Goal: Transaction & Acquisition: Purchase product/service

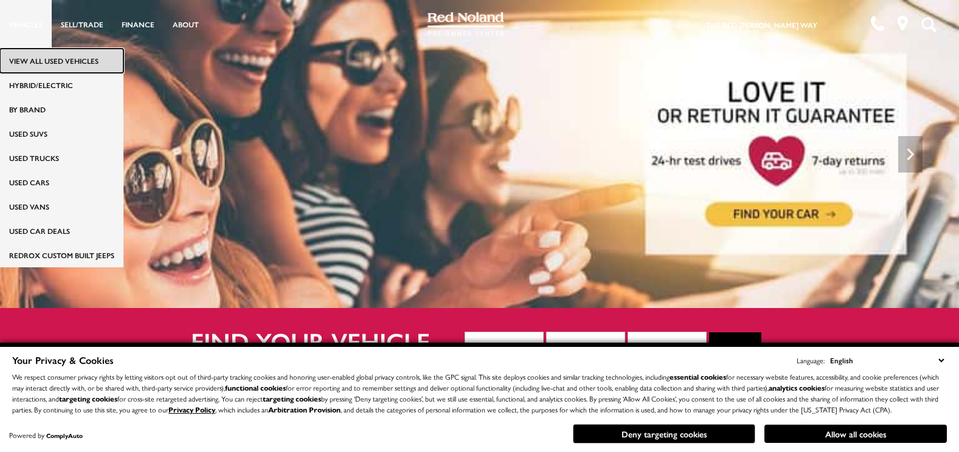
click at [35, 54] on link "View All Used Vehicles" at bounding box center [61, 61] width 123 height 24
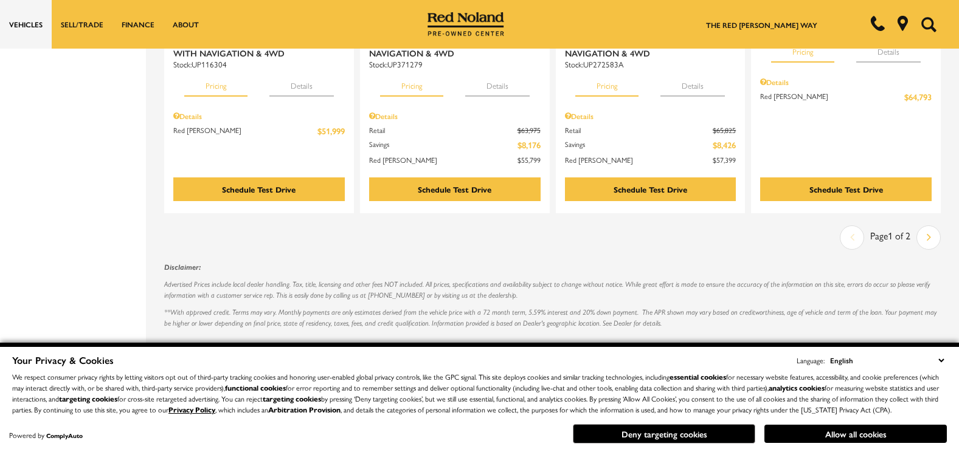
scroll to position [2238, 0]
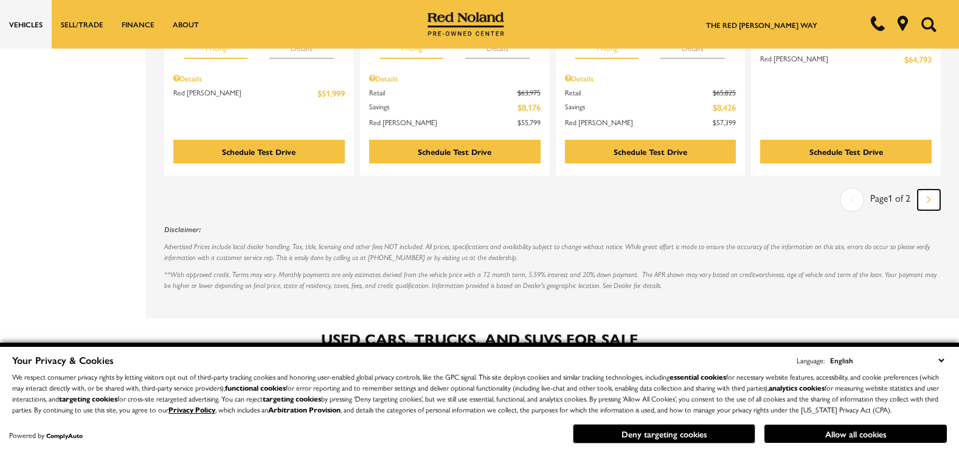
click at [940, 190] on link "Next" at bounding box center [929, 200] width 22 height 21
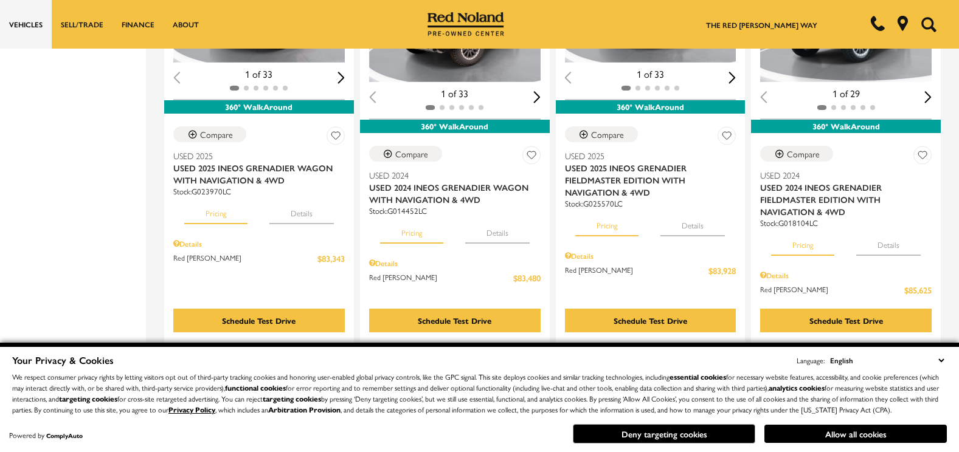
scroll to position [1800, 0]
